Goal: Transaction & Acquisition: Book appointment/travel/reservation

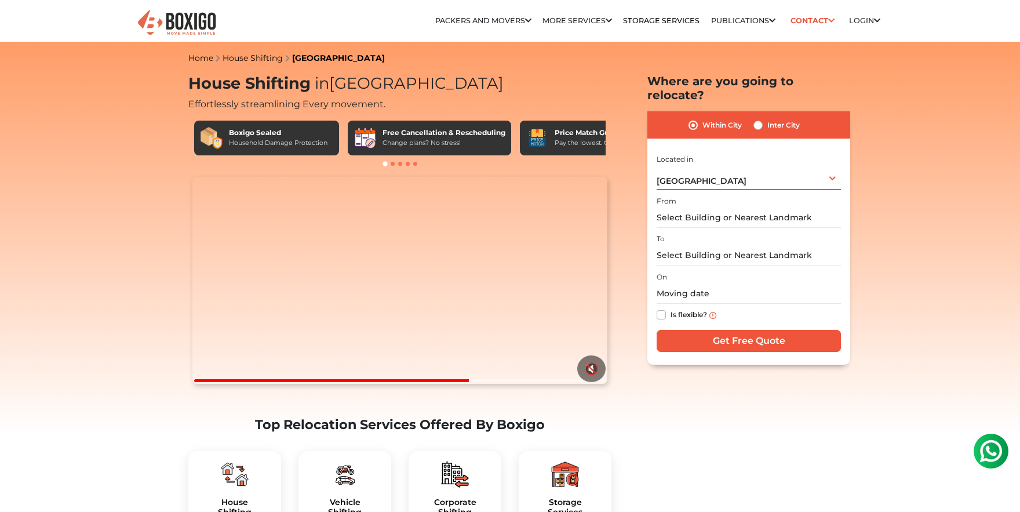
click at [820, 166] on div "[GEOGRAPHIC_DATA] Select City [GEOGRAPHIC_DATA] [GEOGRAPHIC_DATA] [GEOGRAPHIC_D…" at bounding box center [749, 178] width 184 height 24
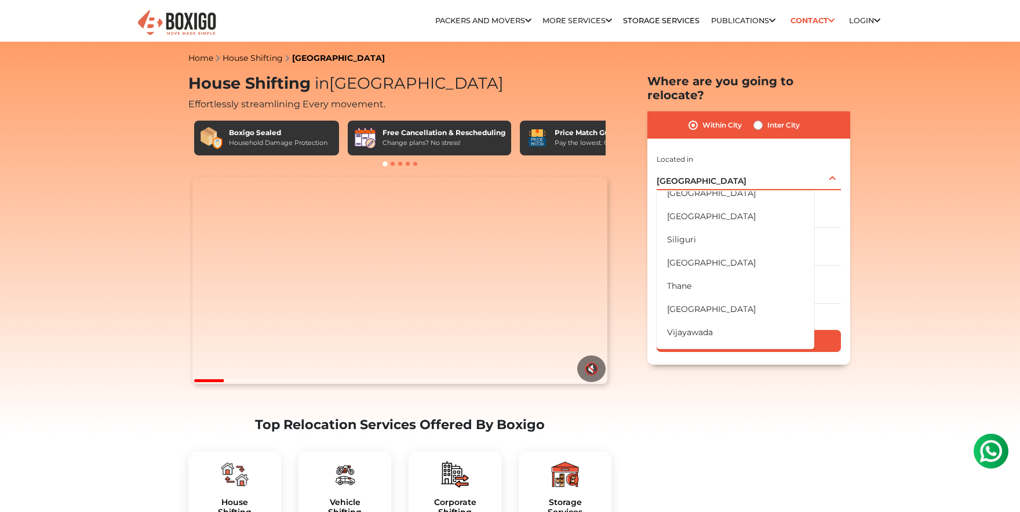
scroll to position [676, 0]
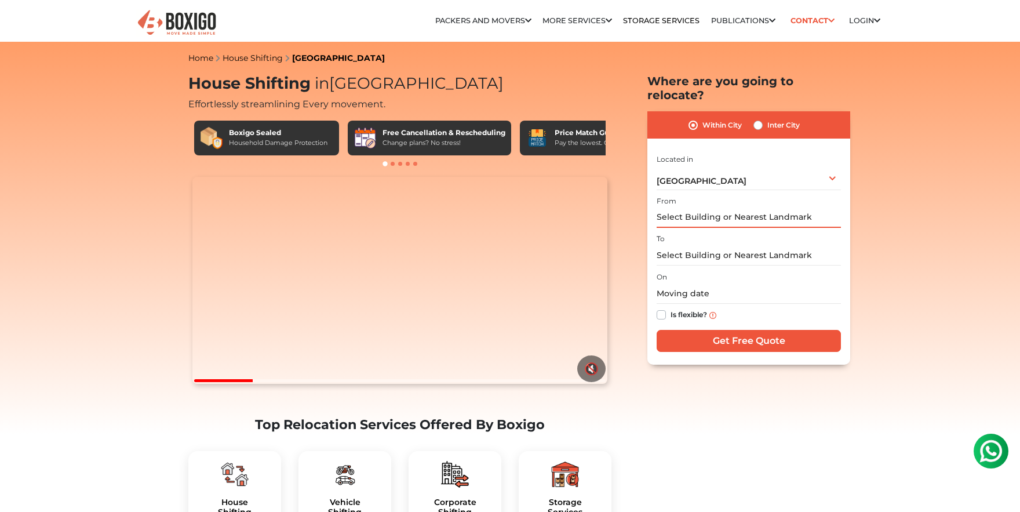
click at [734, 207] on input "text" at bounding box center [749, 217] width 184 height 20
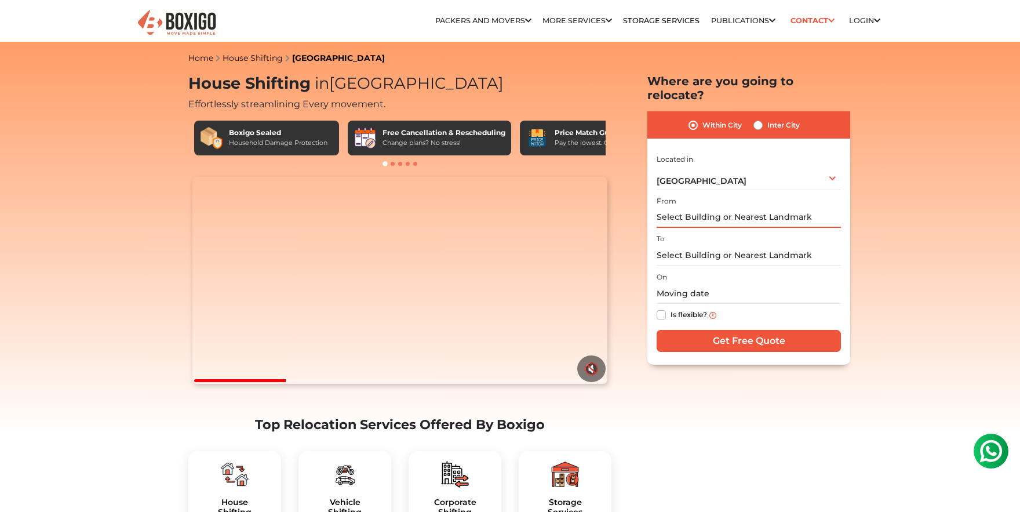
click at [734, 207] on input "text" at bounding box center [749, 217] width 184 height 20
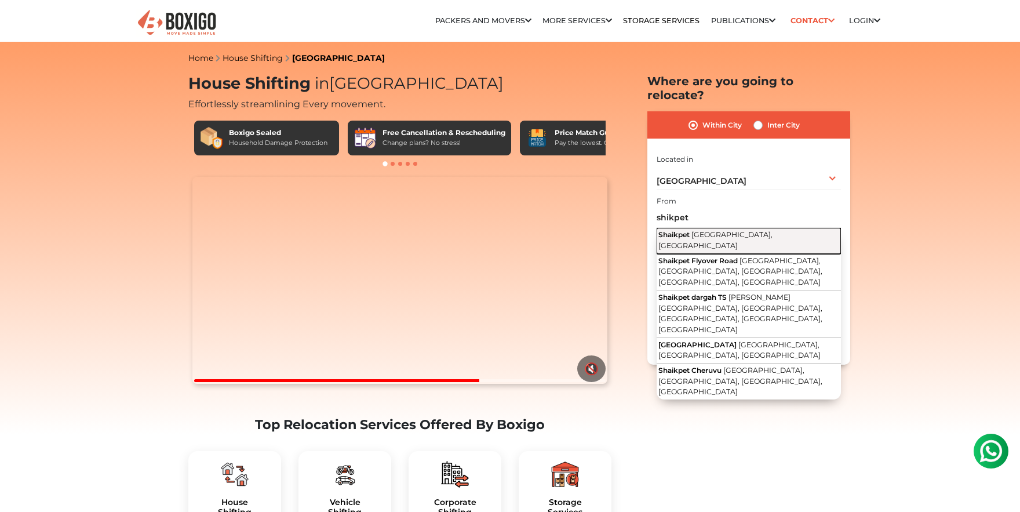
click at [779, 228] on button "Shaikpet [GEOGRAPHIC_DATA], [GEOGRAPHIC_DATA]" at bounding box center [749, 241] width 184 height 26
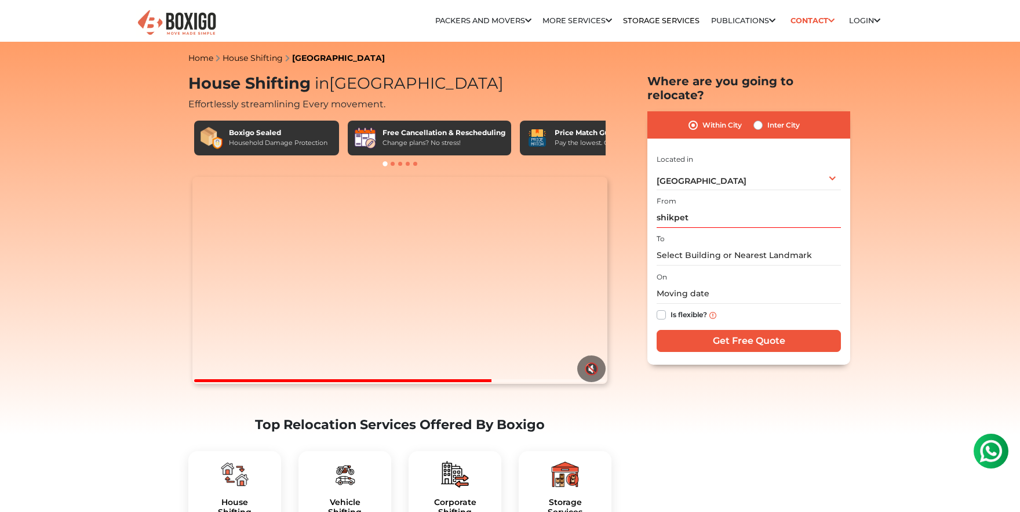
type input "Shaikpet, [GEOGRAPHIC_DATA], [GEOGRAPHIC_DATA]"
click at [752, 245] on input "text" at bounding box center [749, 255] width 184 height 20
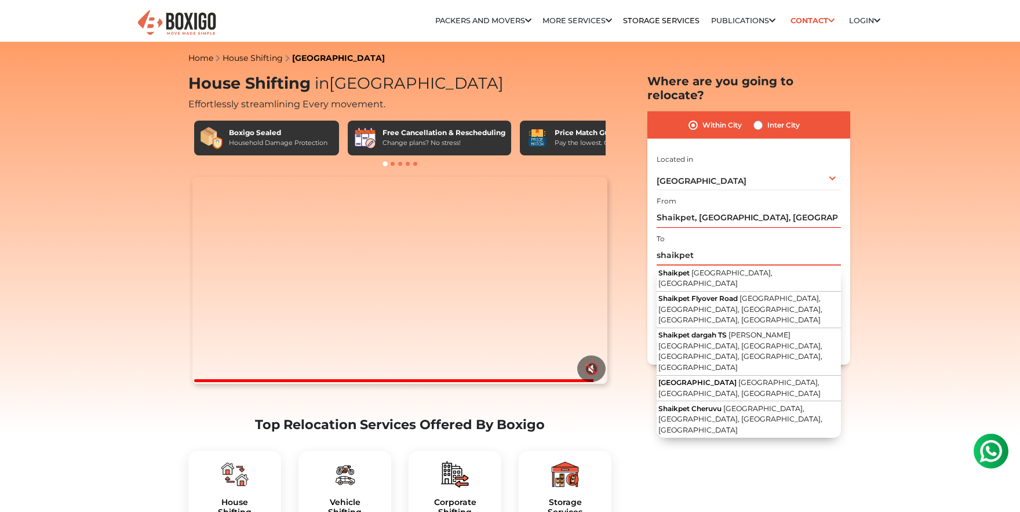
click at [753, 249] on input "shaikpet" at bounding box center [749, 255] width 184 height 20
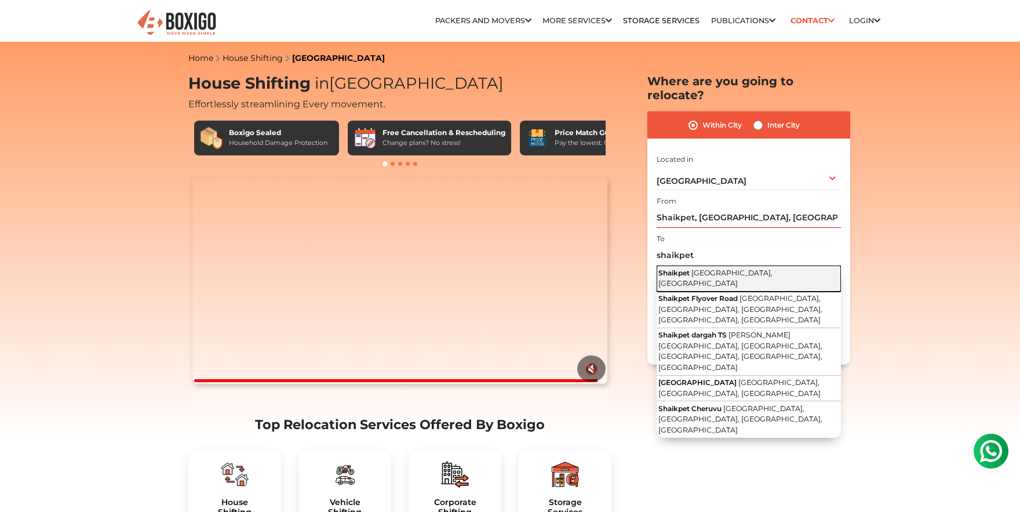
click at [753, 265] on button "Shaikpet [GEOGRAPHIC_DATA], [GEOGRAPHIC_DATA]" at bounding box center [749, 278] width 184 height 26
type input "Shaikpet, [GEOGRAPHIC_DATA], [GEOGRAPHIC_DATA]"
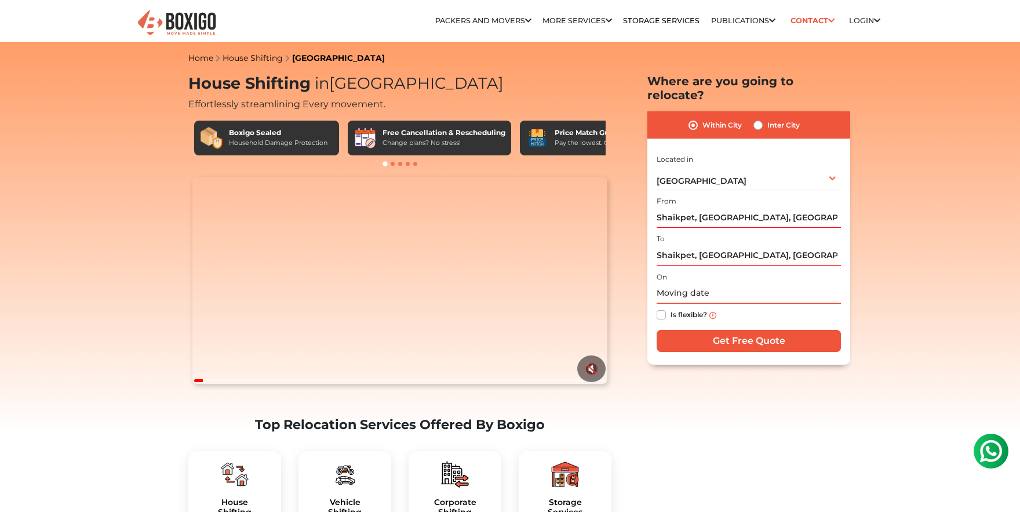
click at [712, 283] on input "text" at bounding box center [749, 293] width 184 height 20
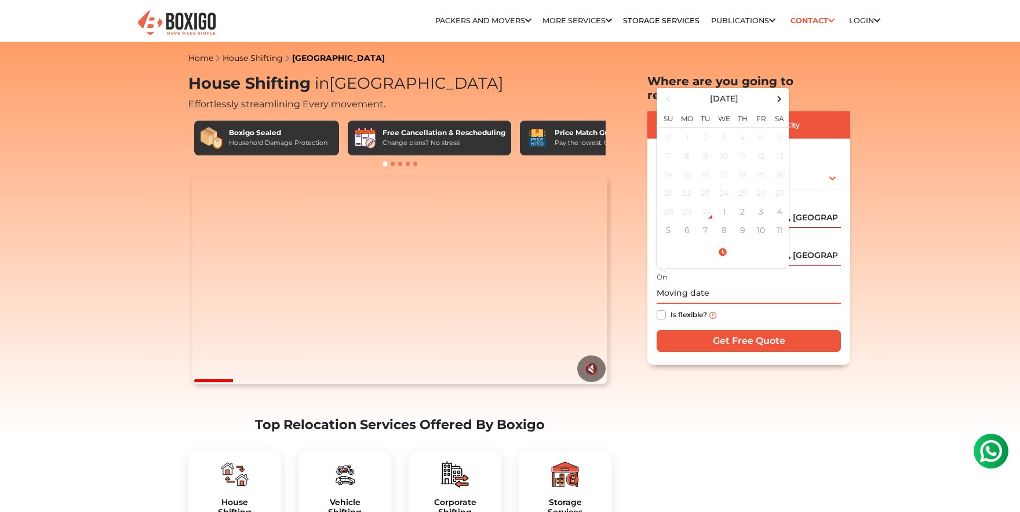
drag, startPoint x: 760, startPoint y: 214, endPoint x: 765, endPoint y: 251, distance: 36.9
click at [760, 221] on td "10" at bounding box center [761, 230] width 19 height 19
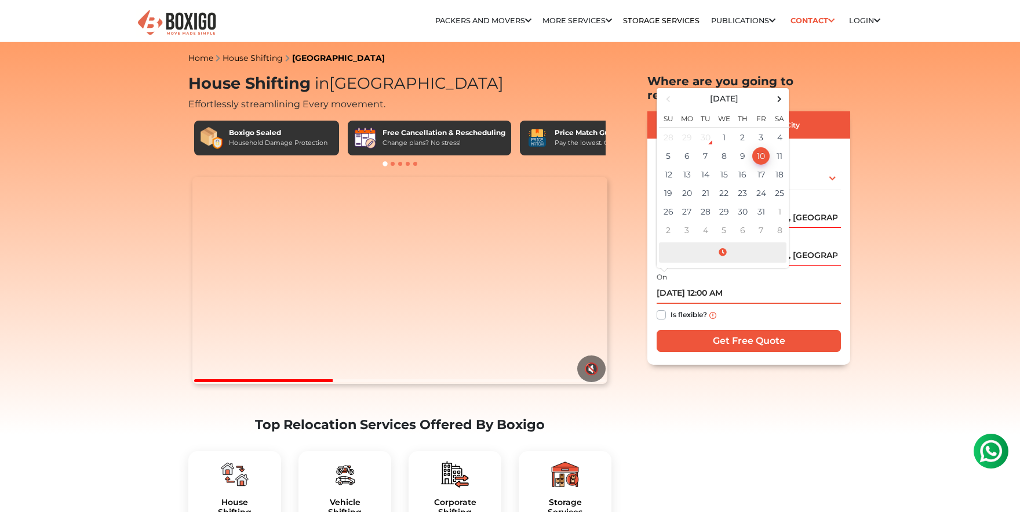
click at [723, 242] on span at bounding box center [722, 252] width 127 height 20
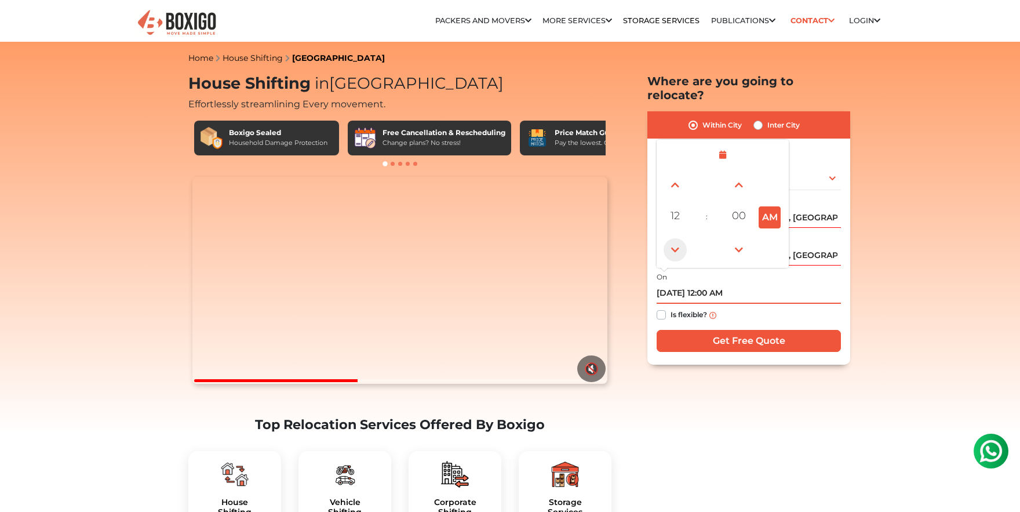
click at [677, 238] on span at bounding box center [675, 249] width 23 height 23
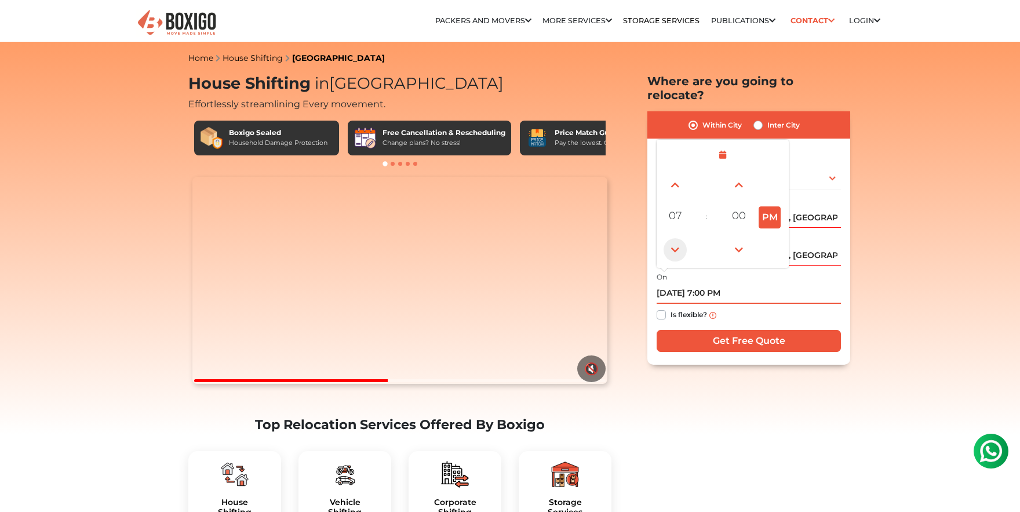
click at [677, 238] on span at bounding box center [675, 249] width 23 height 23
click at [671, 238] on span at bounding box center [675, 249] width 23 height 23
click at [673, 173] on span at bounding box center [675, 184] width 23 height 23
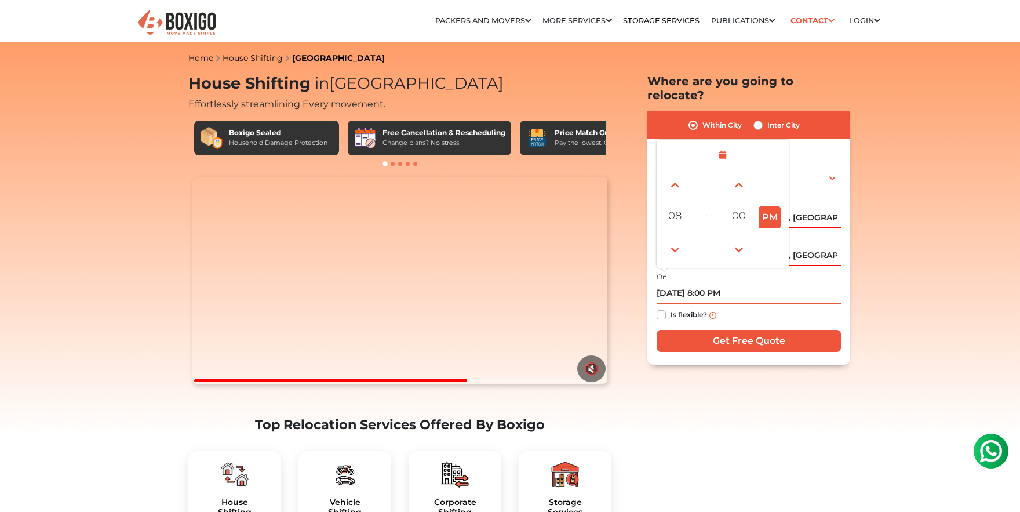
click at [768, 201] on td "PM" at bounding box center [771, 217] width 32 height 32
click at [768, 206] on button "PM" at bounding box center [770, 217] width 22 height 22
click at [672, 173] on span at bounding box center [675, 184] width 23 height 23
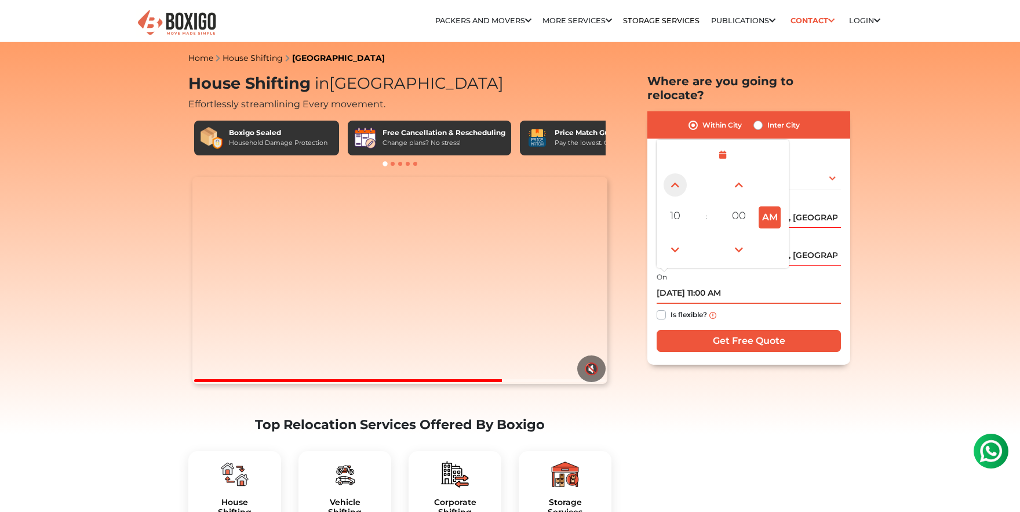
click at [672, 173] on span at bounding box center [675, 184] width 23 height 23
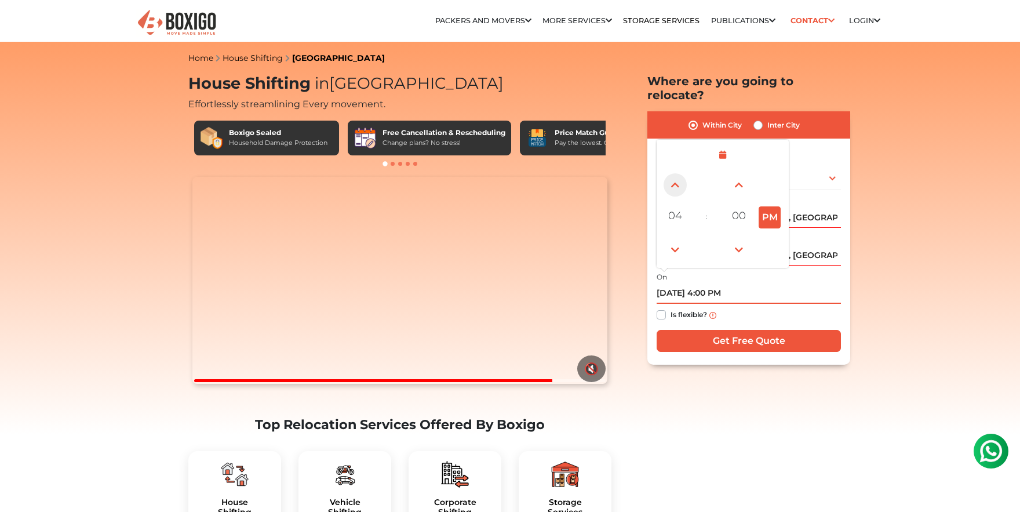
click at [672, 173] on span at bounding box center [675, 184] width 23 height 23
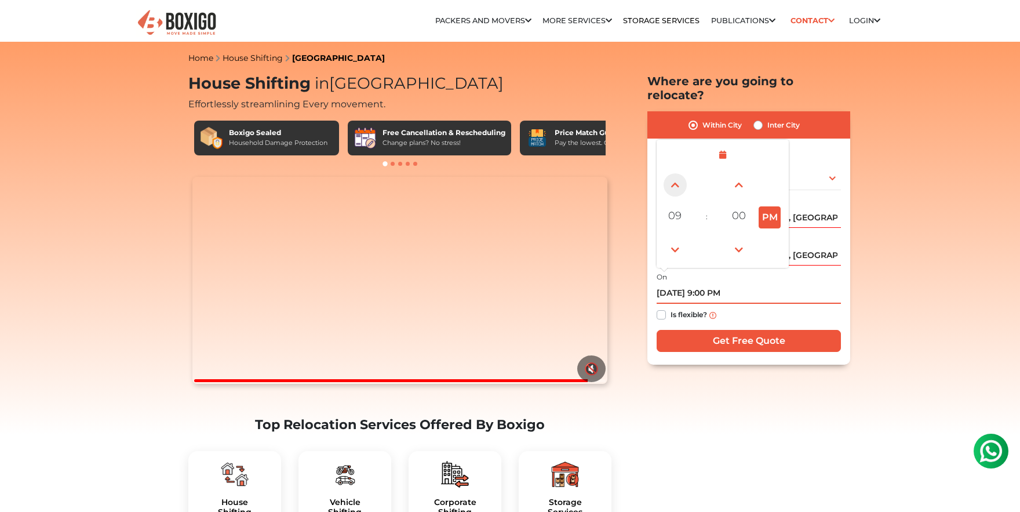
click at [672, 173] on span at bounding box center [675, 184] width 23 height 23
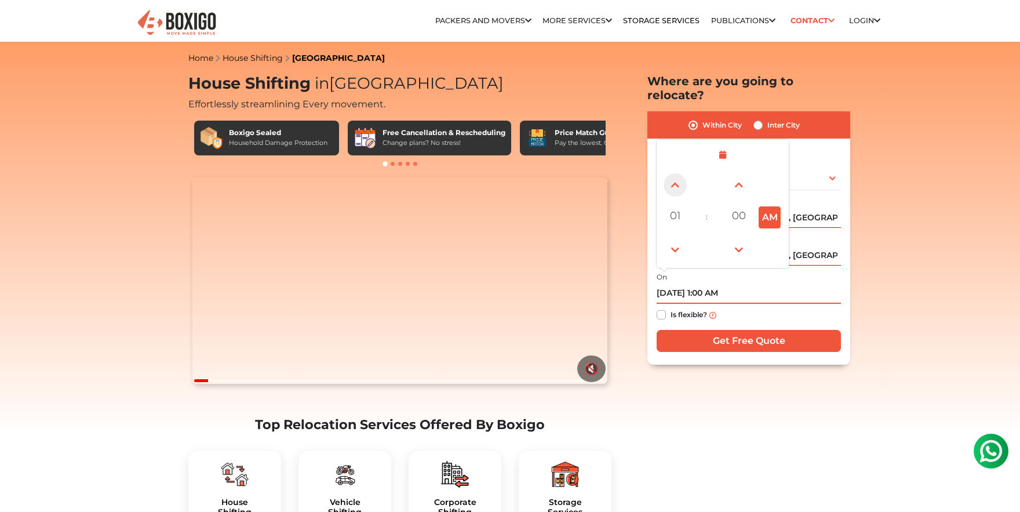
click at [672, 173] on span at bounding box center [675, 184] width 23 height 23
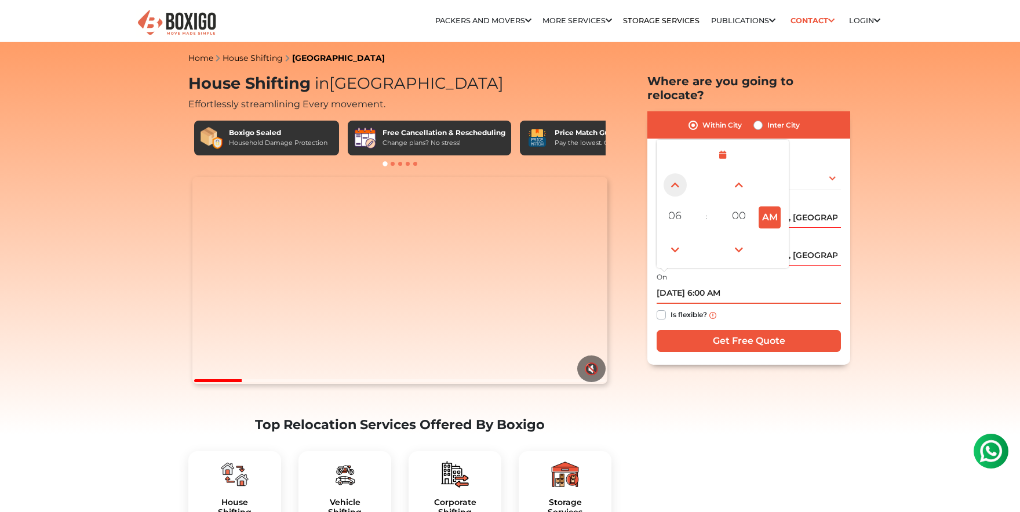
click at [672, 173] on span at bounding box center [675, 184] width 23 height 23
type input "[DATE] 8:00 AM"
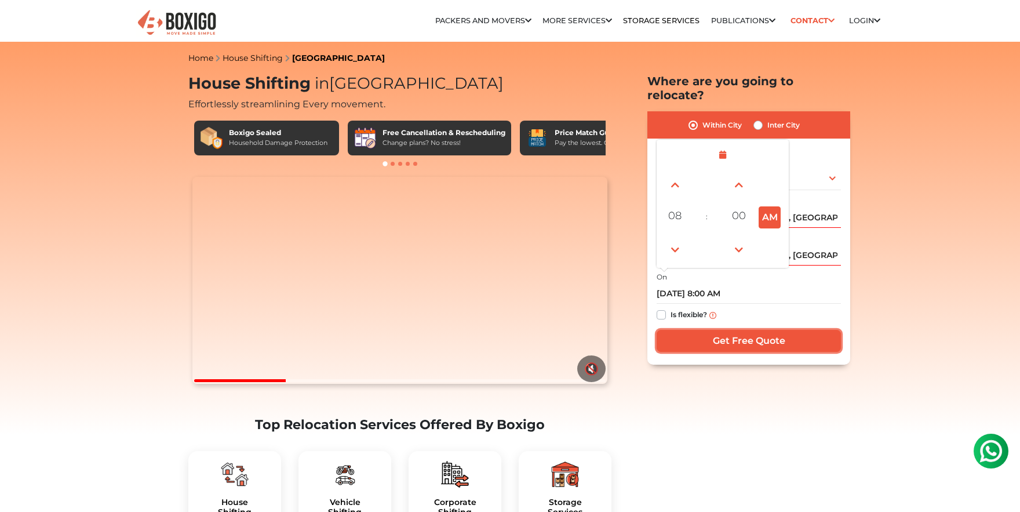
click at [748, 330] on input "Get Free Quote" at bounding box center [749, 341] width 184 height 22
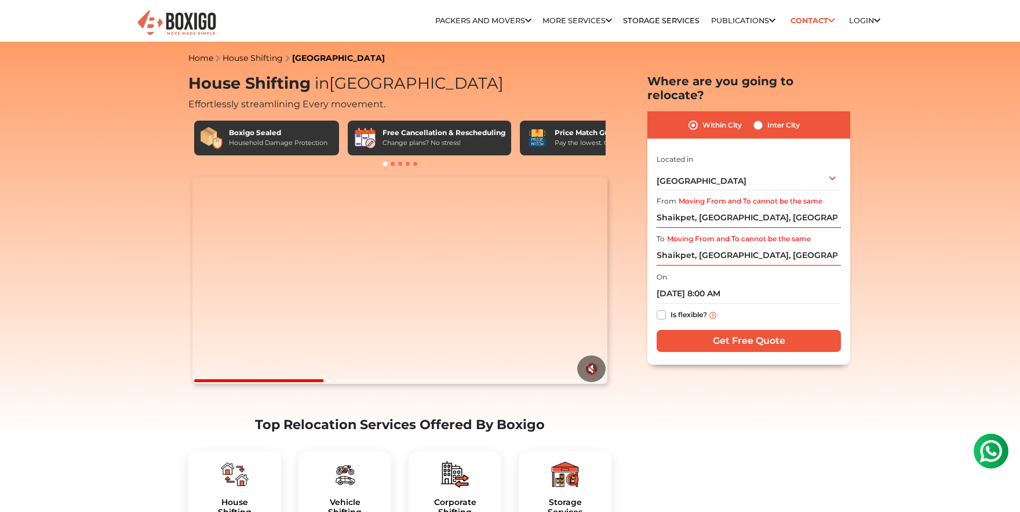
click at [671, 308] on label "Is flexible?" at bounding box center [689, 314] width 37 height 12
click at [663, 308] on input "Is flexible?" at bounding box center [661, 314] width 9 height 12
checkbox input "true"
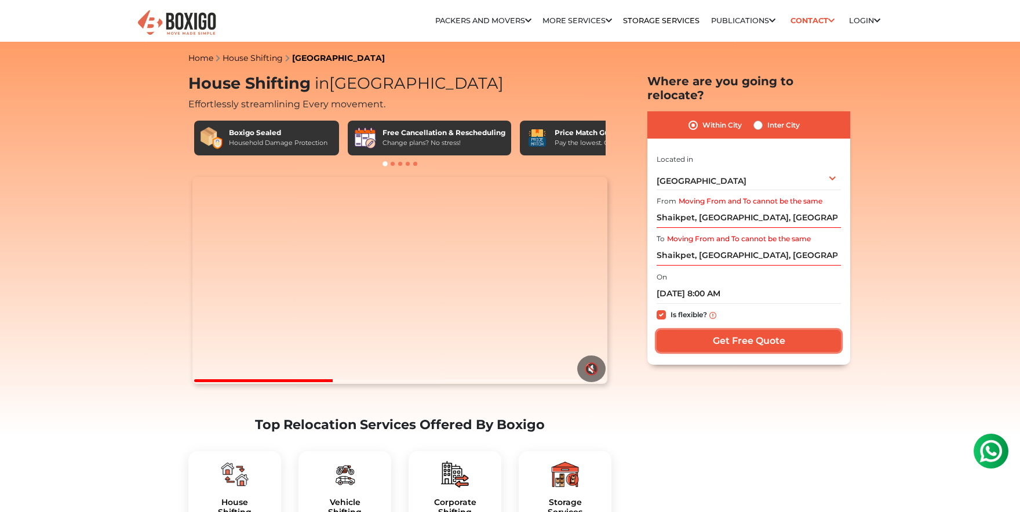
click at [735, 330] on input "Get Free Quote" at bounding box center [749, 341] width 184 height 22
click at [753, 330] on input "Get Free Quote" at bounding box center [749, 341] width 184 height 22
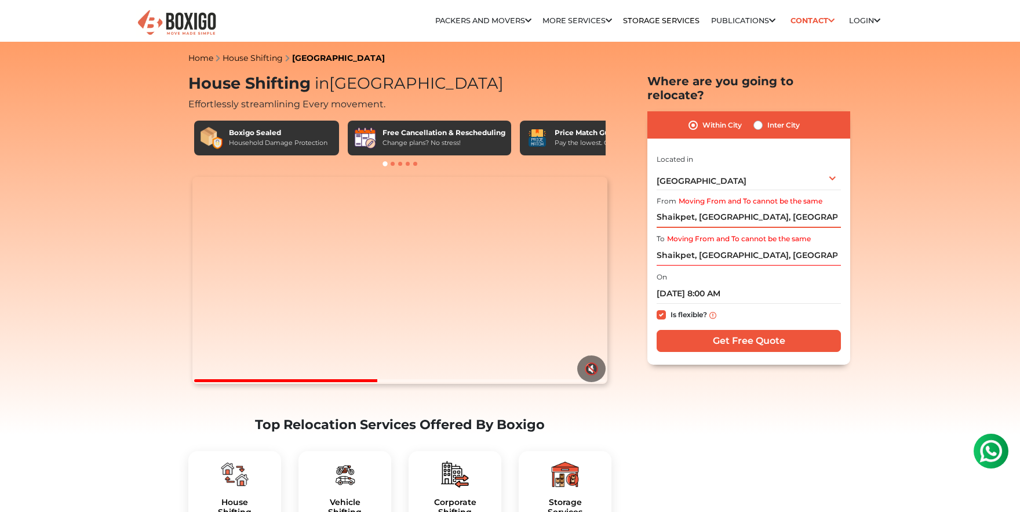
click at [814, 207] on input "Shaikpet, [GEOGRAPHIC_DATA], [GEOGRAPHIC_DATA]" at bounding box center [749, 217] width 184 height 20
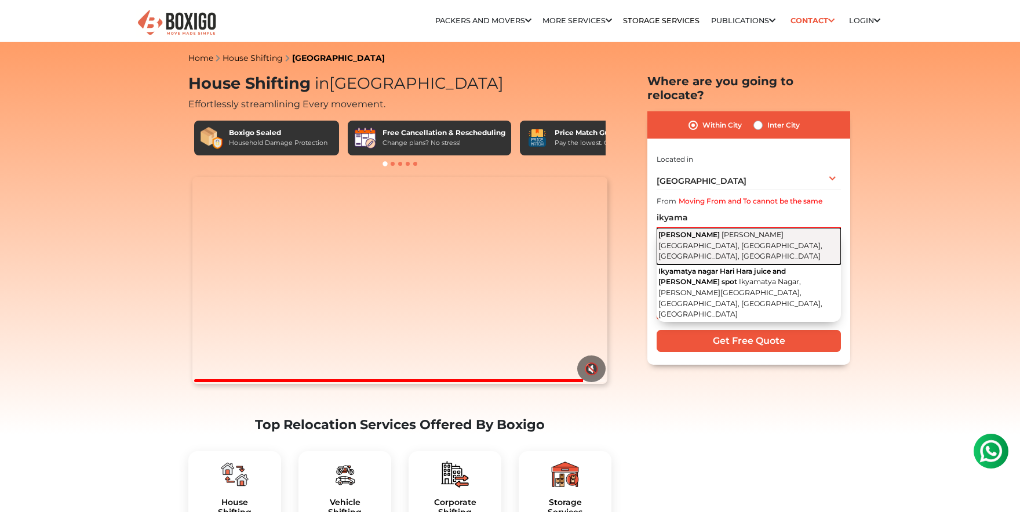
click at [819, 228] on button "Ikyamatya Nagar [PERSON_NAME][GEOGRAPHIC_DATA], [GEOGRAPHIC_DATA], [GEOGRAPHIC_…" at bounding box center [749, 246] width 184 height 37
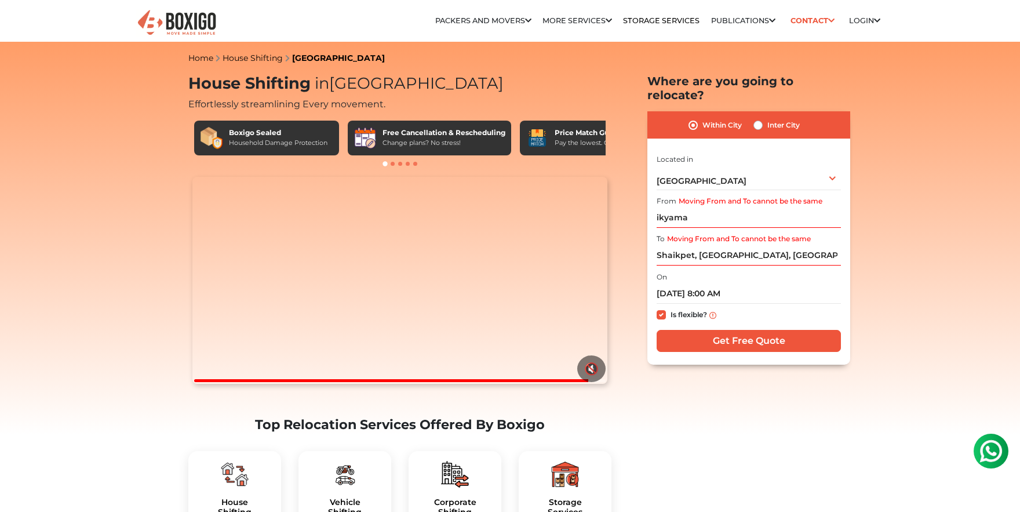
type input "Ikyamatya Nagar, [PERSON_NAME][GEOGRAPHIC_DATA], [GEOGRAPHIC_DATA], [GEOGRAPHIC…"
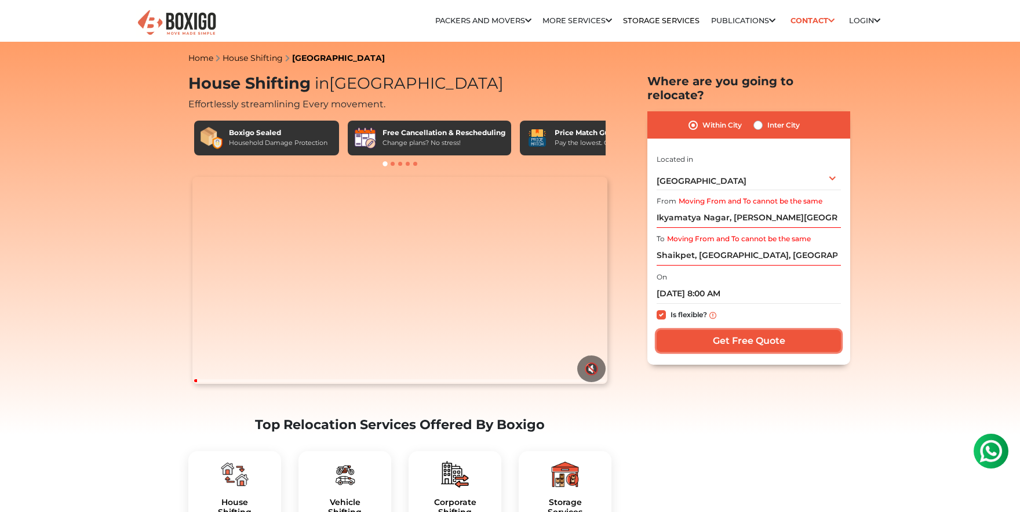
click at [750, 332] on input "Get Free Quote" at bounding box center [749, 341] width 184 height 22
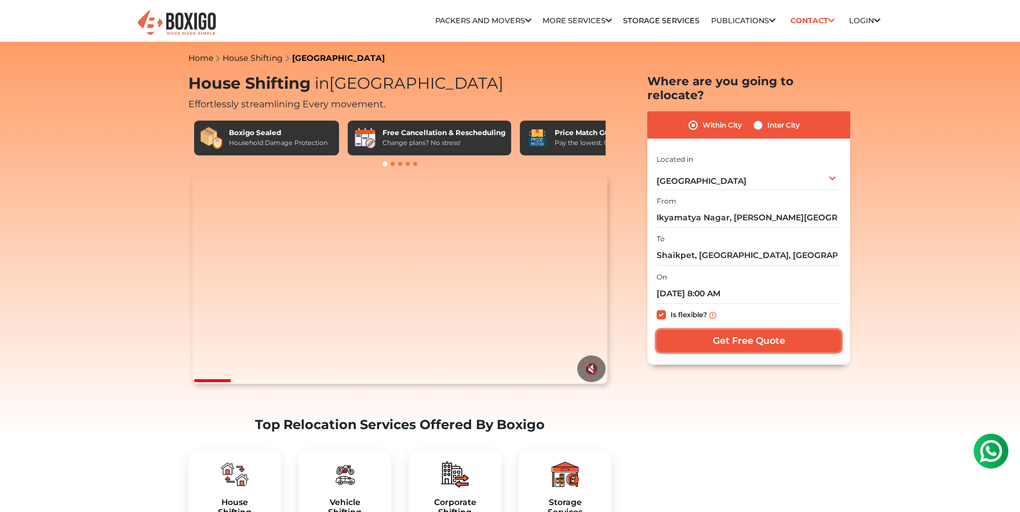
click at [752, 330] on input "Get Free Quote" at bounding box center [749, 341] width 184 height 22
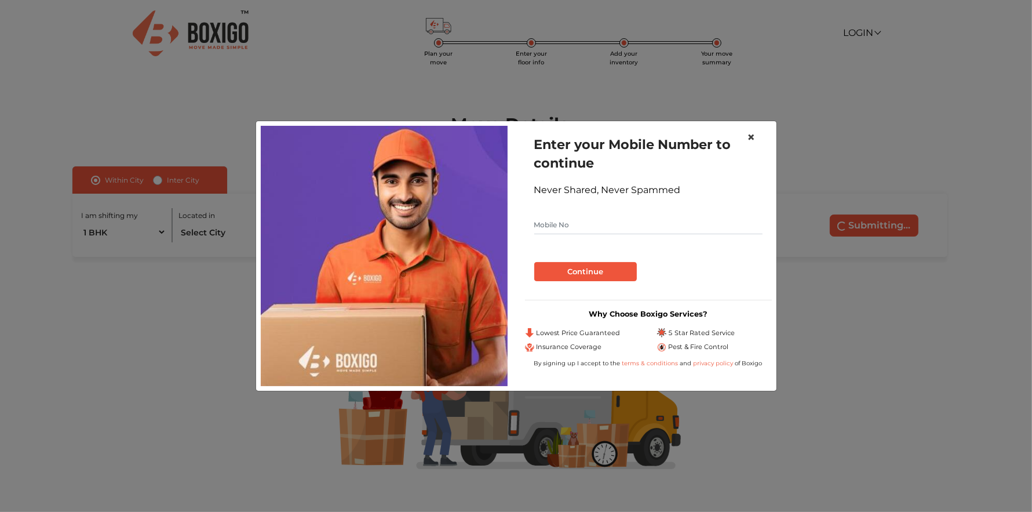
click at [745, 133] on button "×" at bounding box center [751, 137] width 27 height 32
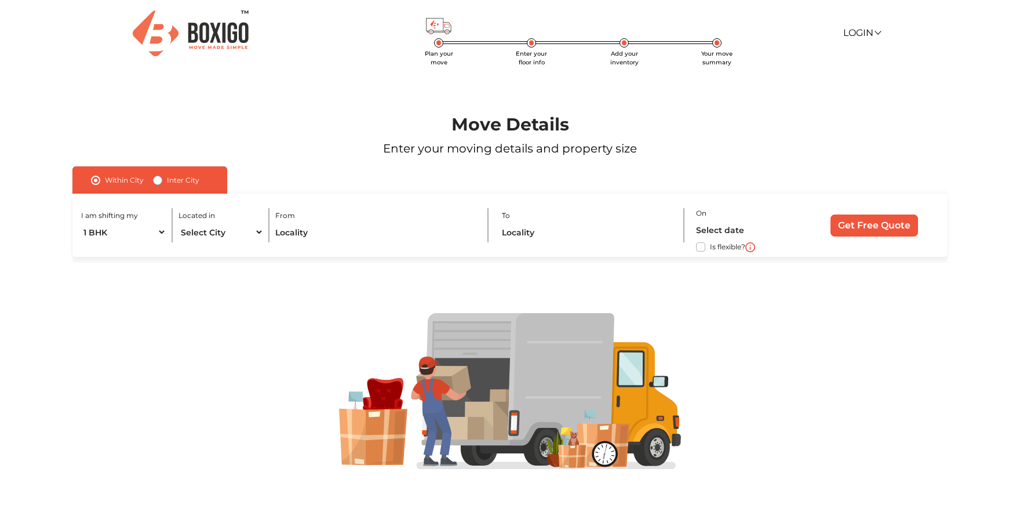
click at [158, 176] on input "Inter City" at bounding box center [157, 179] width 9 height 12
radio input "true"
click at [81, 222] on select "1 BHK 2 BHK 3 BHK 3 + BHK FEW ITEMS" at bounding box center [135, 232] width 108 height 20
select select "2 BHK"
click option "2 BHK" at bounding box center [0, 0] width 0 height 0
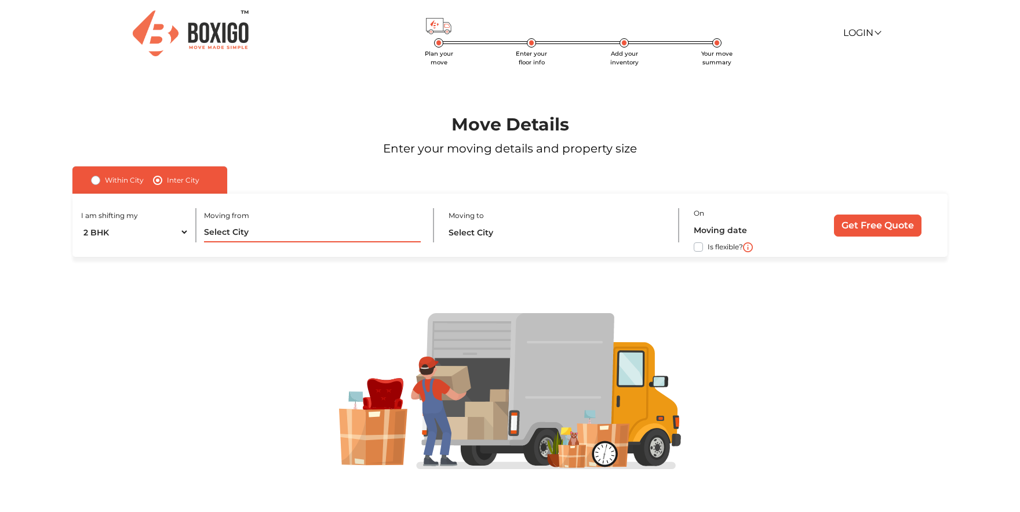
click at [319, 240] on input "text" at bounding box center [312, 232] width 217 height 20
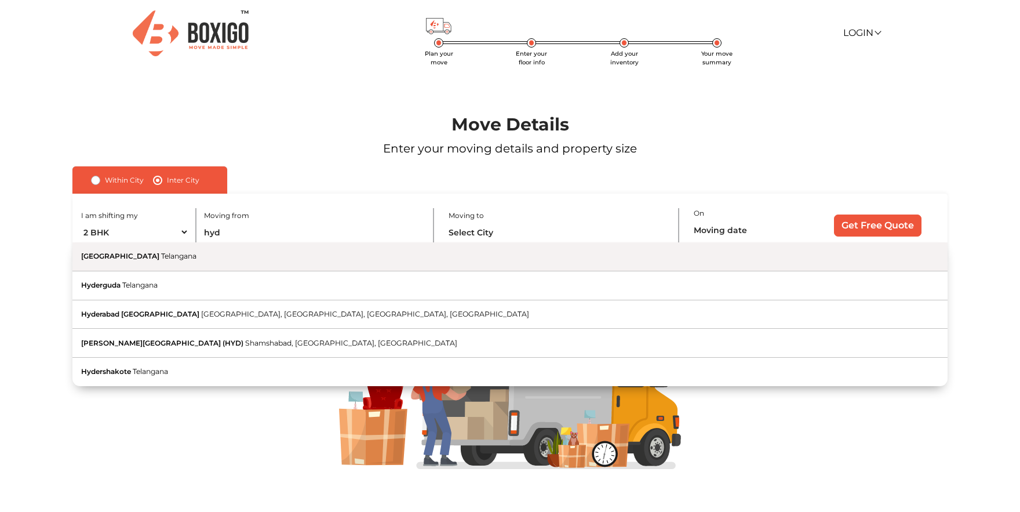
click at [301, 257] on button "Hyderabad Telangana" at bounding box center [509, 256] width 875 height 29
type input "[GEOGRAPHIC_DATA], [GEOGRAPHIC_DATA]"
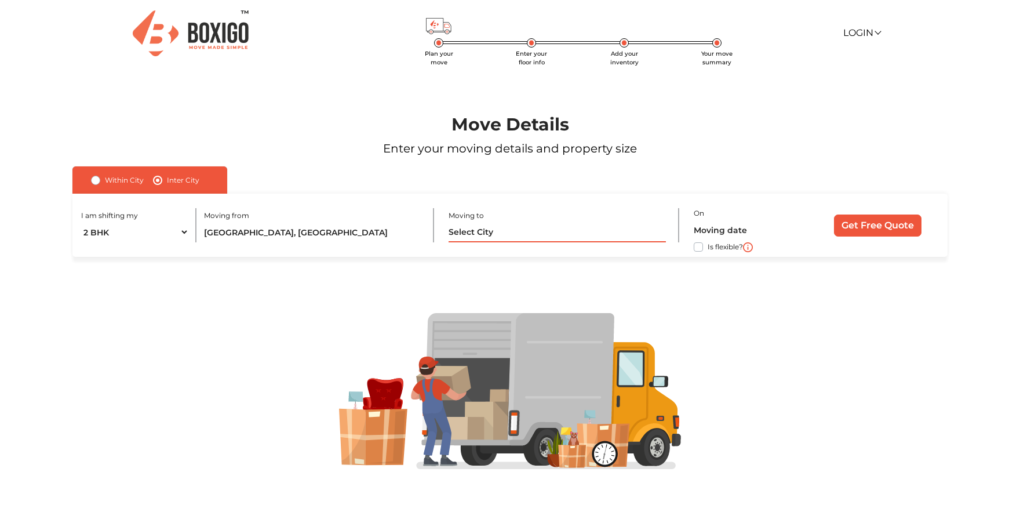
click at [497, 235] on input "text" at bounding box center [557, 232] width 217 height 20
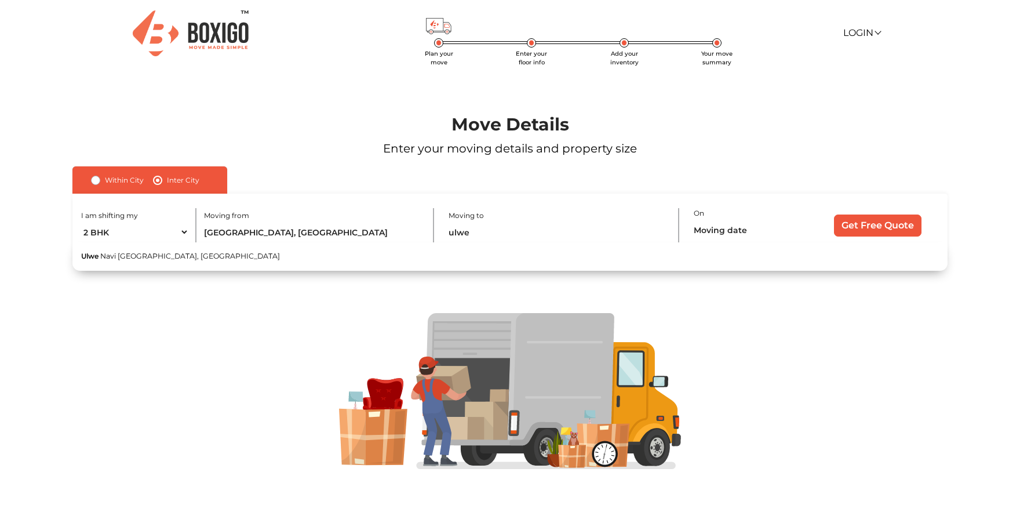
click at [513, 254] on button "Ulwe Navi Mumbai, Maharashtra" at bounding box center [509, 256] width 875 height 28
type input "Ulwe, Navi Mumbai, Maharashtra"
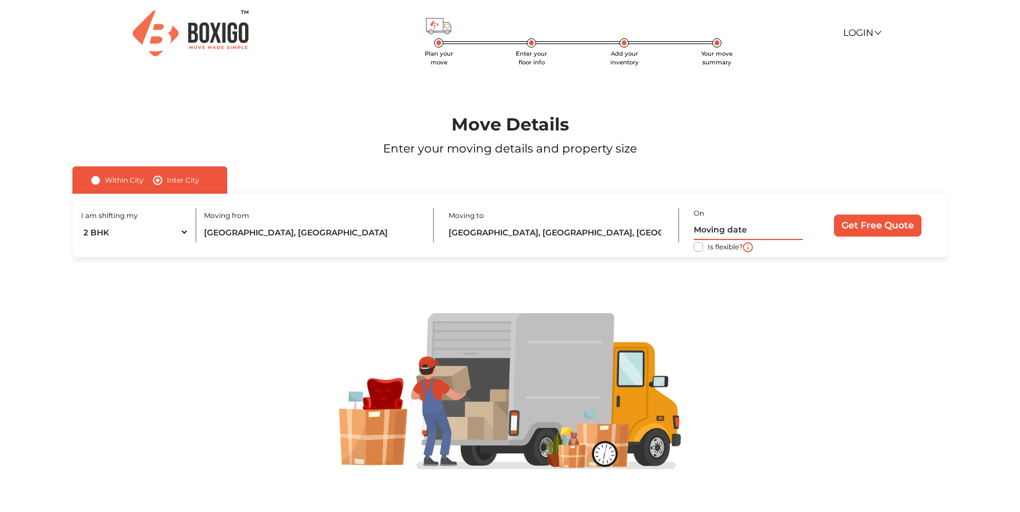
click at [741, 231] on input "text" at bounding box center [748, 230] width 109 height 20
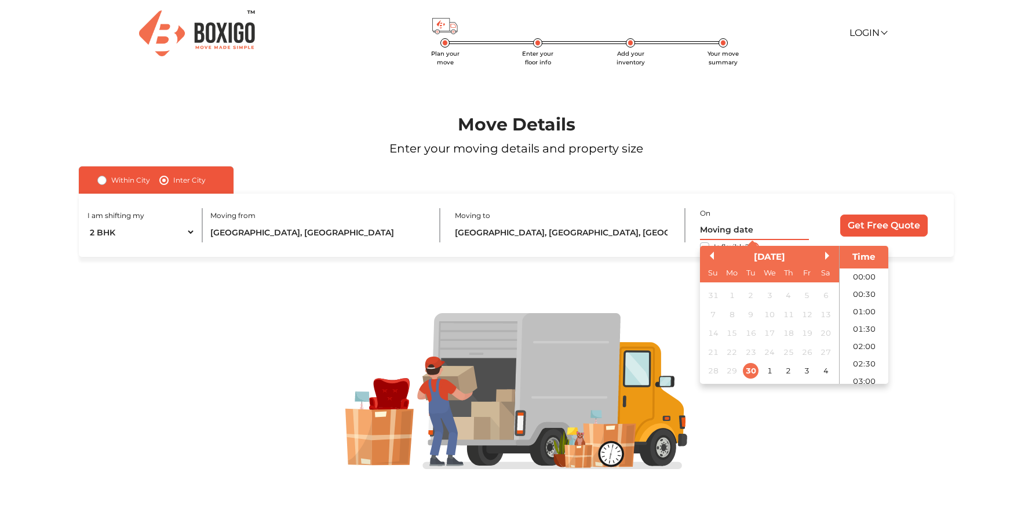
scroll to position [246, 0]
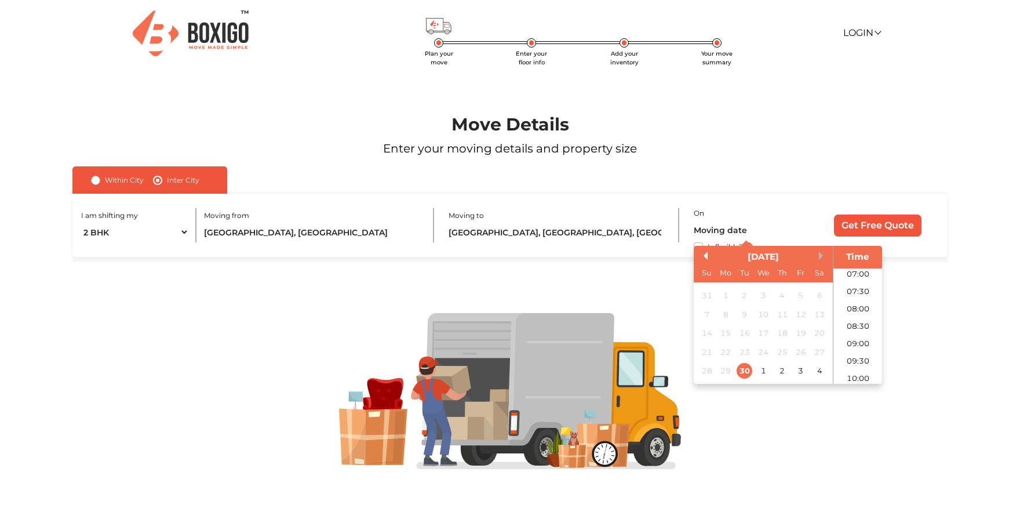
click at [822, 253] on button "Next Month" at bounding box center [823, 256] width 8 height 8
click at [806, 318] on div "10" at bounding box center [801, 315] width 16 height 16
click at [858, 309] on li "08:00" at bounding box center [857, 308] width 49 height 17
type input "[DATE] 8:00 AM"
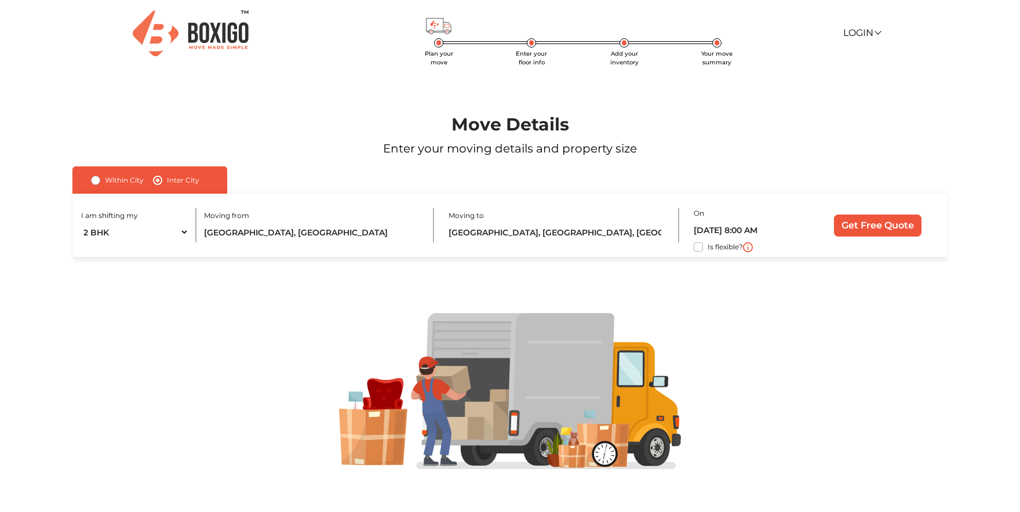
click at [708, 248] on label "Is flexible?" at bounding box center [725, 246] width 35 height 12
click at [82, 248] on input "Is flexible?" at bounding box center [76, 246] width 9 height 12
checkbox input "true"
click at [868, 228] on input "Get Free Quote" at bounding box center [878, 225] width 88 height 22
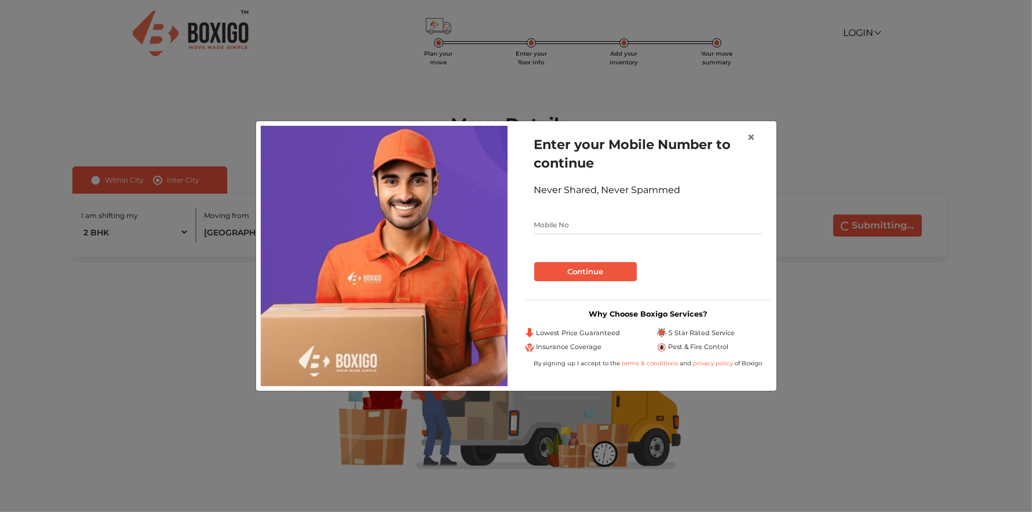
click at [661, 232] on input "text" at bounding box center [648, 225] width 228 height 19
type input "8919912345"
click at [609, 273] on button "Continue" at bounding box center [585, 272] width 103 height 20
